Goal: Task Accomplishment & Management: Manage account settings

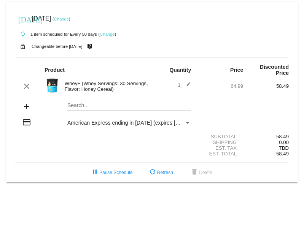
click at [106, 34] on link "Change" at bounding box center [107, 34] width 15 height 5
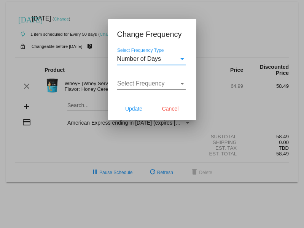
click at [158, 58] on span "Number of Days" at bounding box center [139, 59] width 44 height 6
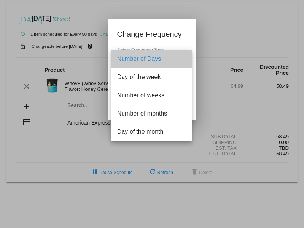
click at [144, 57] on span "Number of Days" at bounding box center [151, 59] width 68 height 18
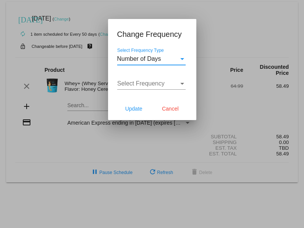
click at [141, 82] on span "Select Frequency" at bounding box center [141, 83] width 48 height 6
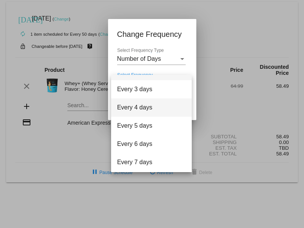
scroll to position [30, 0]
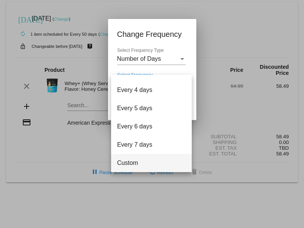
click at [153, 167] on span "Custom" at bounding box center [151, 163] width 68 height 18
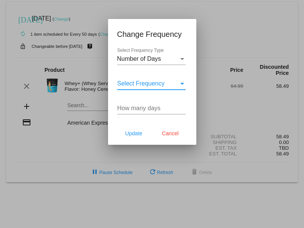
click at [136, 106] on input "How many days" at bounding box center [151, 108] width 68 height 7
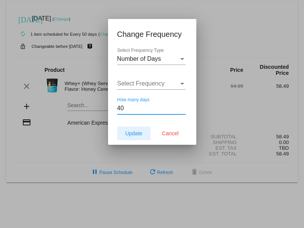
type input "40"
click at [132, 138] on button "Update" at bounding box center [133, 134] width 33 height 14
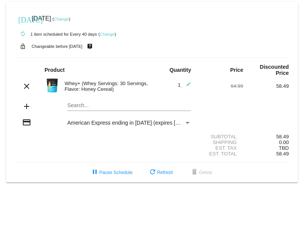
click at [69, 19] on link "Change" at bounding box center [61, 19] width 15 height 5
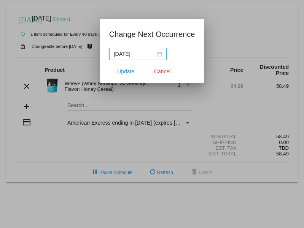
click at [132, 54] on input "[DATE]" at bounding box center [134, 54] width 41 height 8
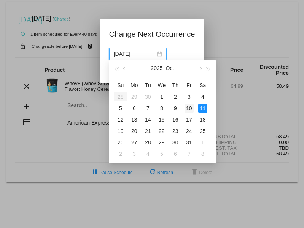
click at [189, 108] on div "10" at bounding box center [189, 108] width 9 height 9
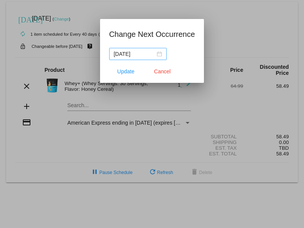
click at [146, 54] on input "[DATE]" at bounding box center [134, 54] width 41 height 8
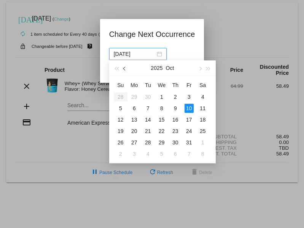
click at [123, 69] on span "button" at bounding box center [125, 69] width 4 height 4
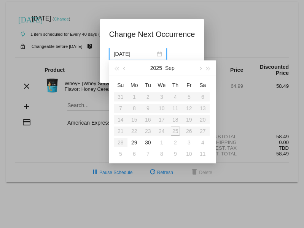
click at [179, 131] on table "Su Mo Tu We Th Fr Sa 31 1 2 3 4 5 6 7 8 9 10 11 12 13 14 15 16 17 18 19 20 21 2…" at bounding box center [162, 119] width 96 height 81
click at [163, 133] on table "Su Mo Tu We Th Fr Sa 31 1 2 3 4 5 6 7 8 9 10 11 12 13 14 15 16 17 18 19 20 21 2…" at bounding box center [162, 119] width 96 height 81
click at [137, 140] on div "29" at bounding box center [134, 142] width 9 height 9
type input "[DATE]"
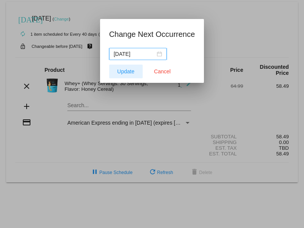
click at [131, 71] on span "Update" at bounding box center [125, 71] width 17 height 6
